Goal: Check status: Check status

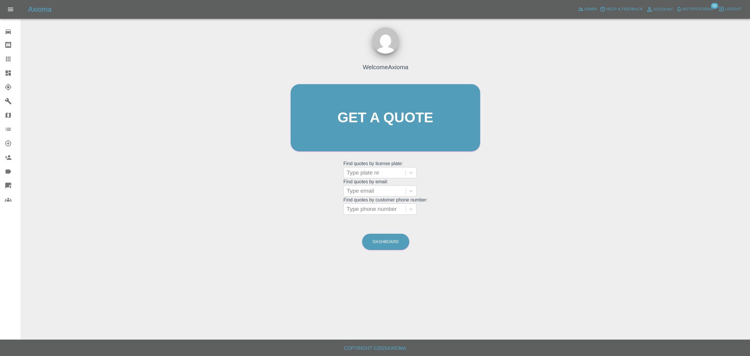
drag, startPoint x: 0, startPoint y: 0, endPoint x: 0, endPoint y: 68, distance: 68.3
click at [0, 68] on link "Dashboard" at bounding box center [10, 73] width 21 height 14
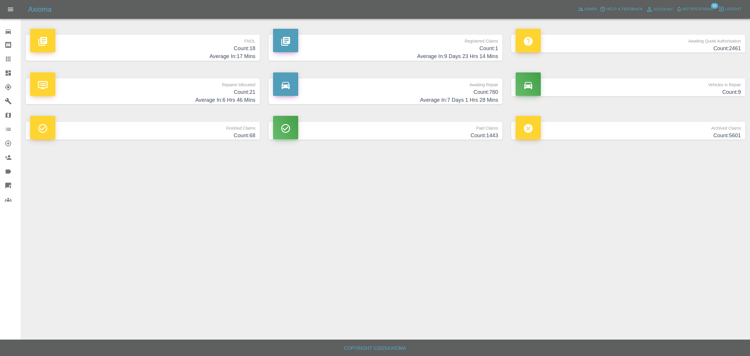
click at [235, 43] on p "FNOL" at bounding box center [142, 40] width 225 height 10
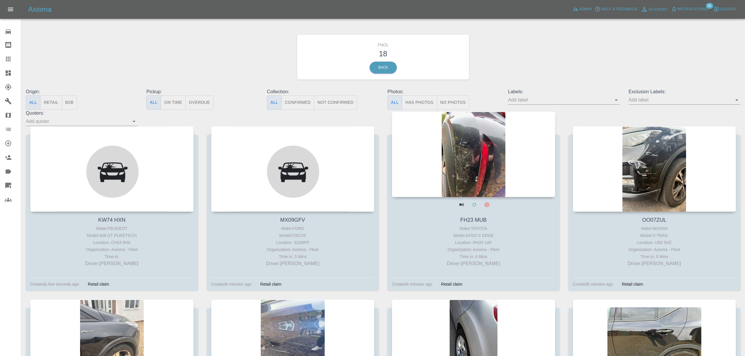
click at [458, 164] on div at bounding box center [473, 154] width 163 height 86
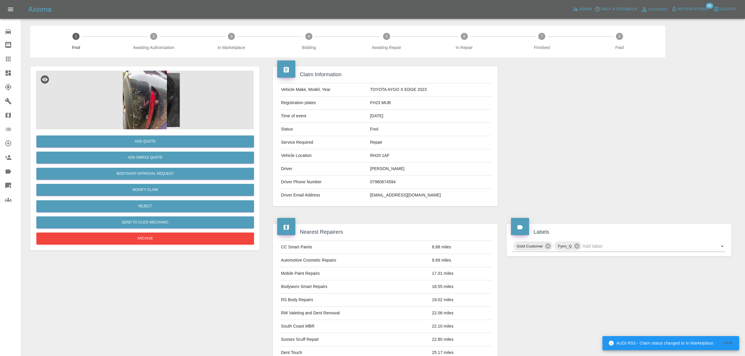
click at [137, 94] on img at bounding box center [145, 100] width 218 height 59
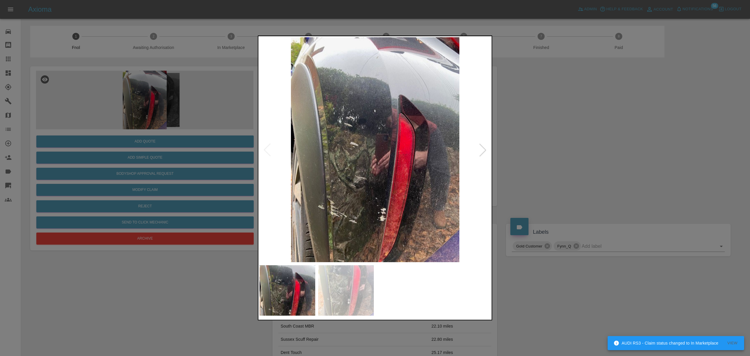
click at [478, 145] on div at bounding box center [483, 149] width 13 height 13
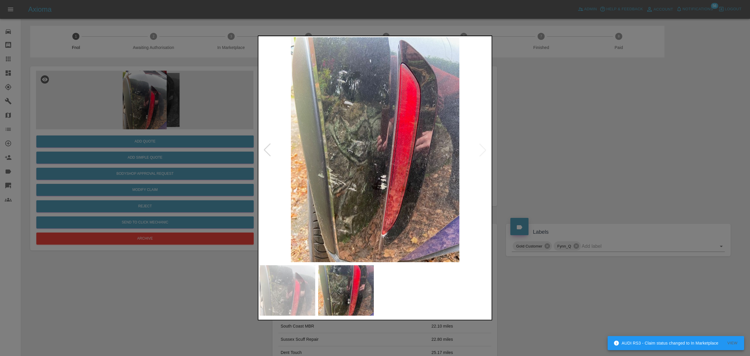
click at [573, 144] on div at bounding box center [375, 178] width 750 height 356
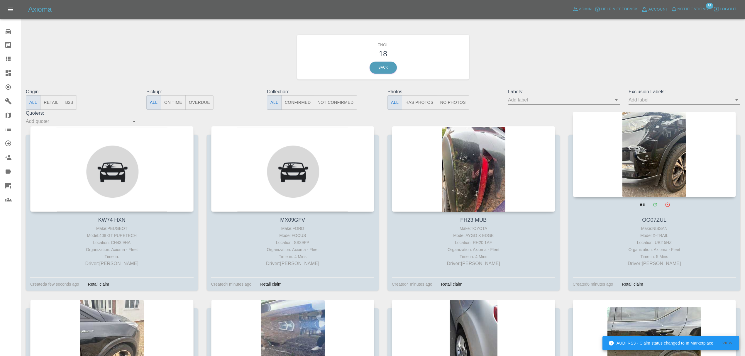
click at [662, 168] on div at bounding box center [653, 154] width 163 height 86
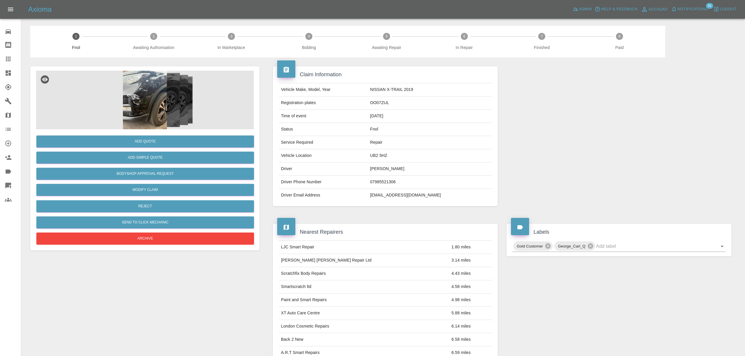
click at [163, 104] on img at bounding box center [145, 100] width 218 height 59
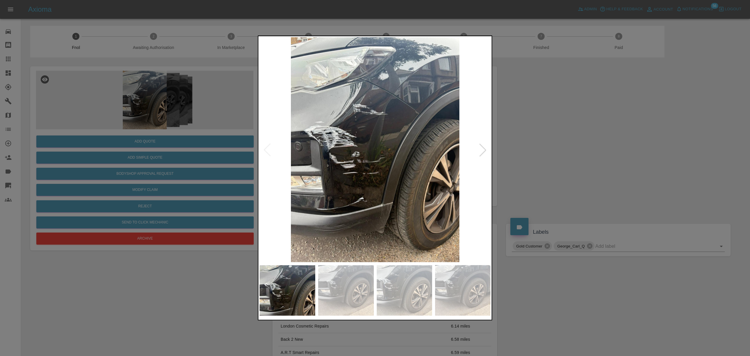
click at [482, 148] on div at bounding box center [483, 149] width 13 height 13
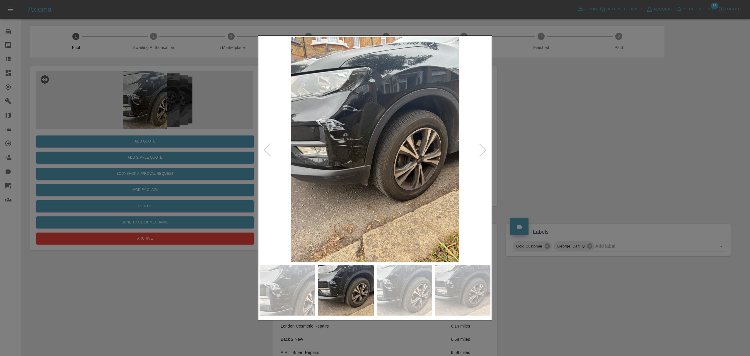
click at [482, 148] on div at bounding box center [483, 149] width 13 height 13
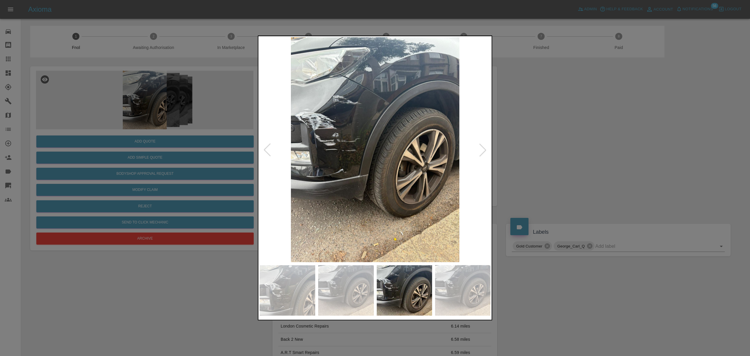
click at [482, 148] on div at bounding box center [483, 149] width 13 height 13
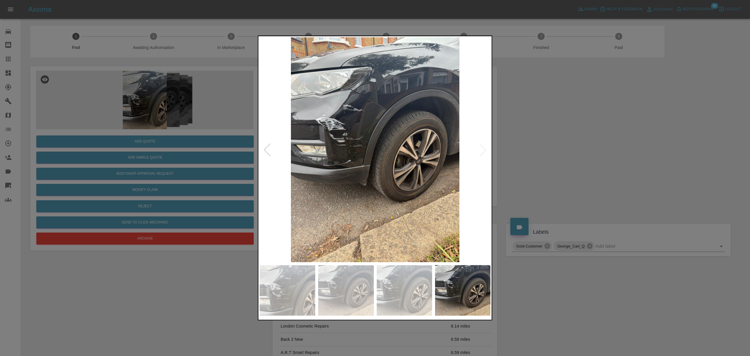
click at [562, 146] on div at bounding box center [375, 178] width 750 height 356
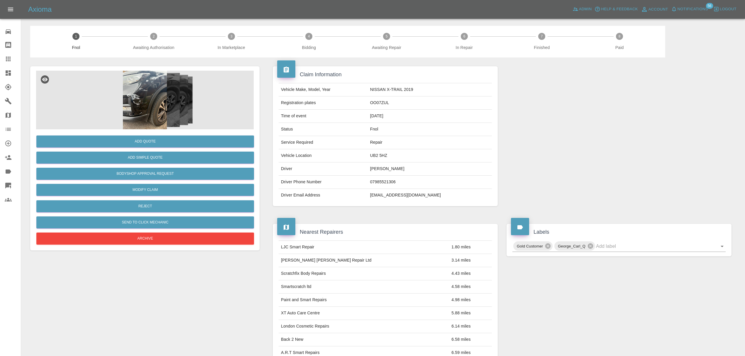
click at [680, 9] on span "Notifications" at bounding box center [692, 9] width 30 height 7
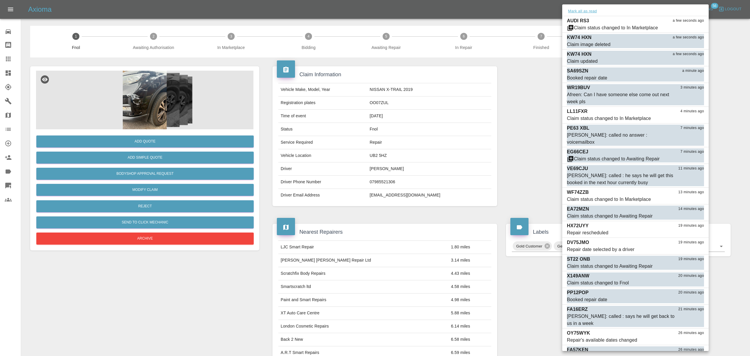
click at [577, 12] on button "Mark all as read" at bounding box center [582, 11] width 31 height 7
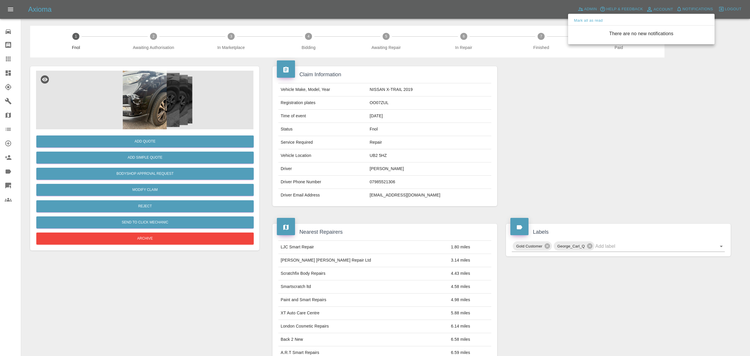
click at [541, 118] on div at bounding box center [375, 178] width 750 height 356
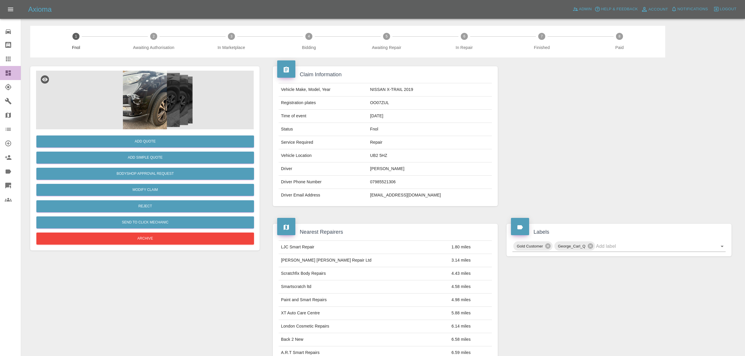
click at [1, 73] on link "Dashboard" at bounding box center [10, 73] width 21 height 14
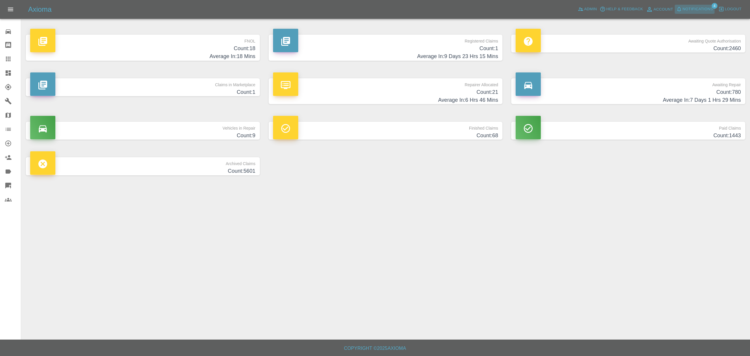
click at [709, 9] on span "Notifications" at bounding box center [698, 9] width 30 height 7
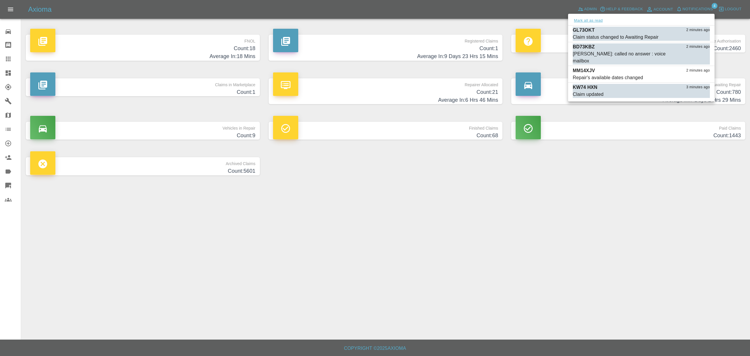
click at [594, 23] on button "Mark all as read" at bounding box center [588, 20] width 31 height 7
click at [588, 193] on div at bounding box center [375, 178] width 750 height 356
